Goal: Check status: Check status

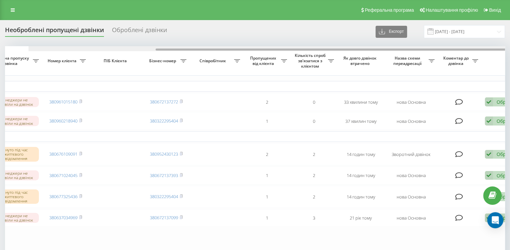
scroll to position [0, 170]
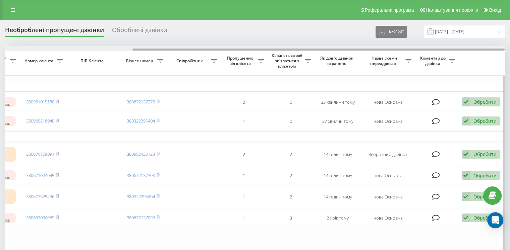
drag, startPoint x: 159, startPoint y: 49, endPoint x: 305, endPoint y: 82, distance: 150.7
click at [305, 82] on div "Зверніться до всіх Час першого дзвінка Час останнього дзвінка Причина пропуску …" at bounding box center [255, 160] width 500 height 229
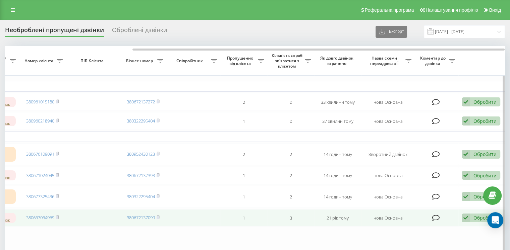
click at [467, 223] on icon at bounding box center [466, 218] width 8 height 9
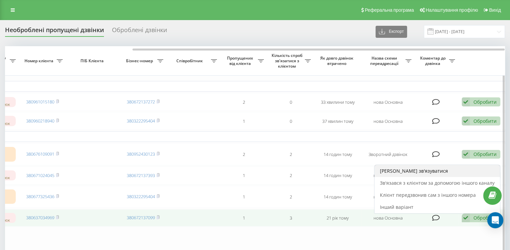
click at [430, 177] on div "[PERSON_NAME] зв'язуватися" at bounding box center [436, 171] width 125 height 12
